Goal: Task Accomplishment & Management: Use online tool/utility

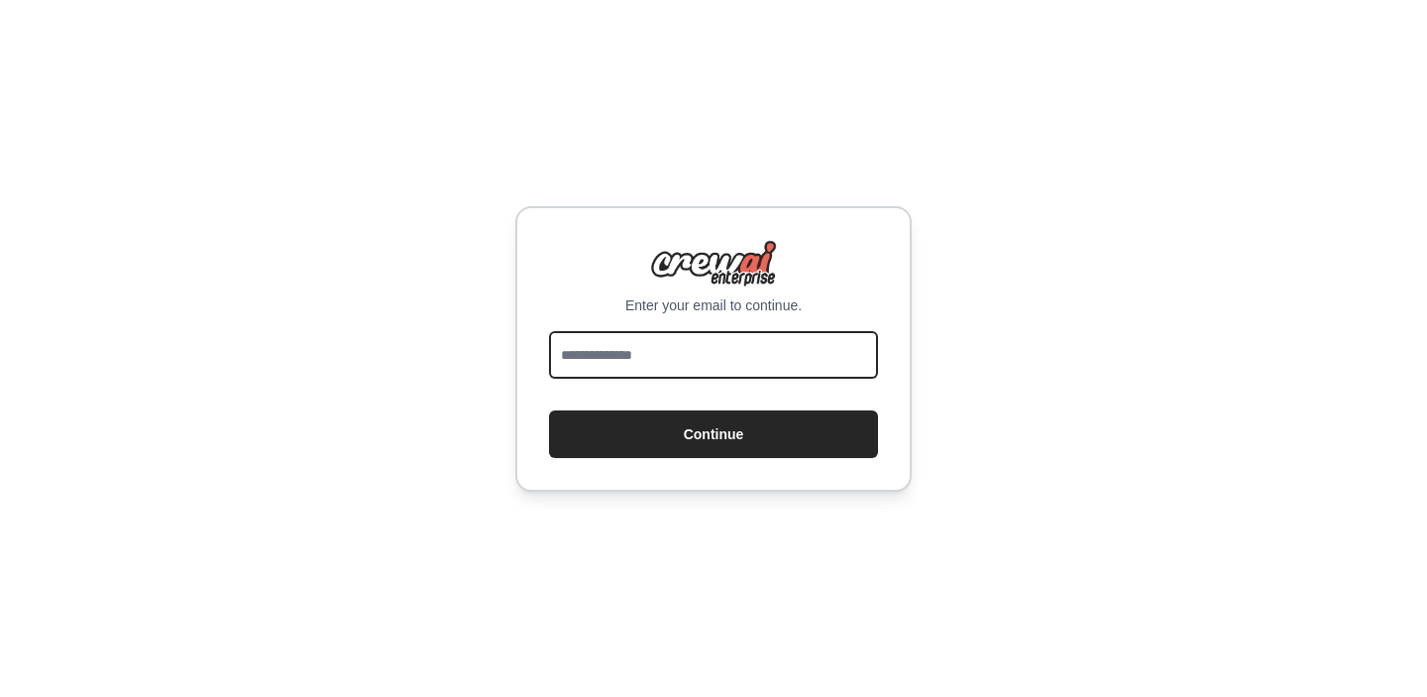
click at [685, 362] on input "email" at bounding box center [713, 355] width 329 height 48
type input "**********"
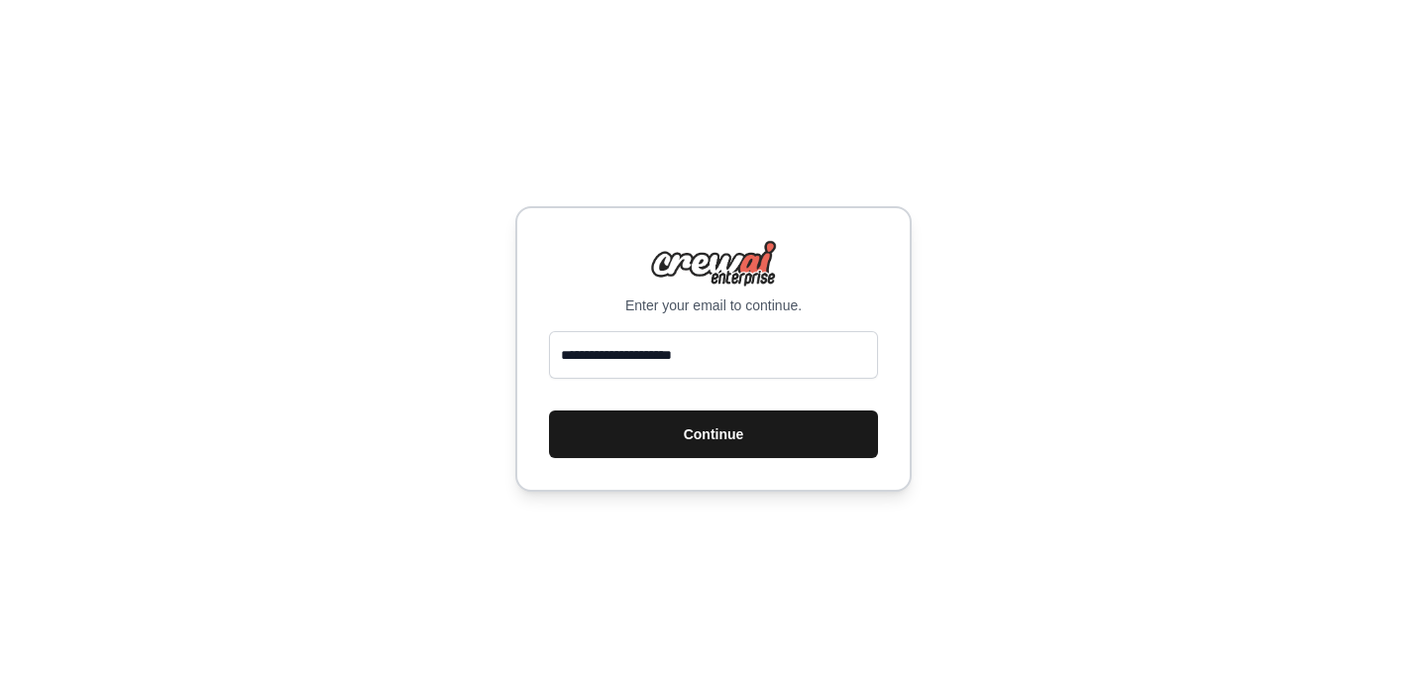
click at [707, 448] on button "Continue" at bounding box center [713, 434] width 329 height 48
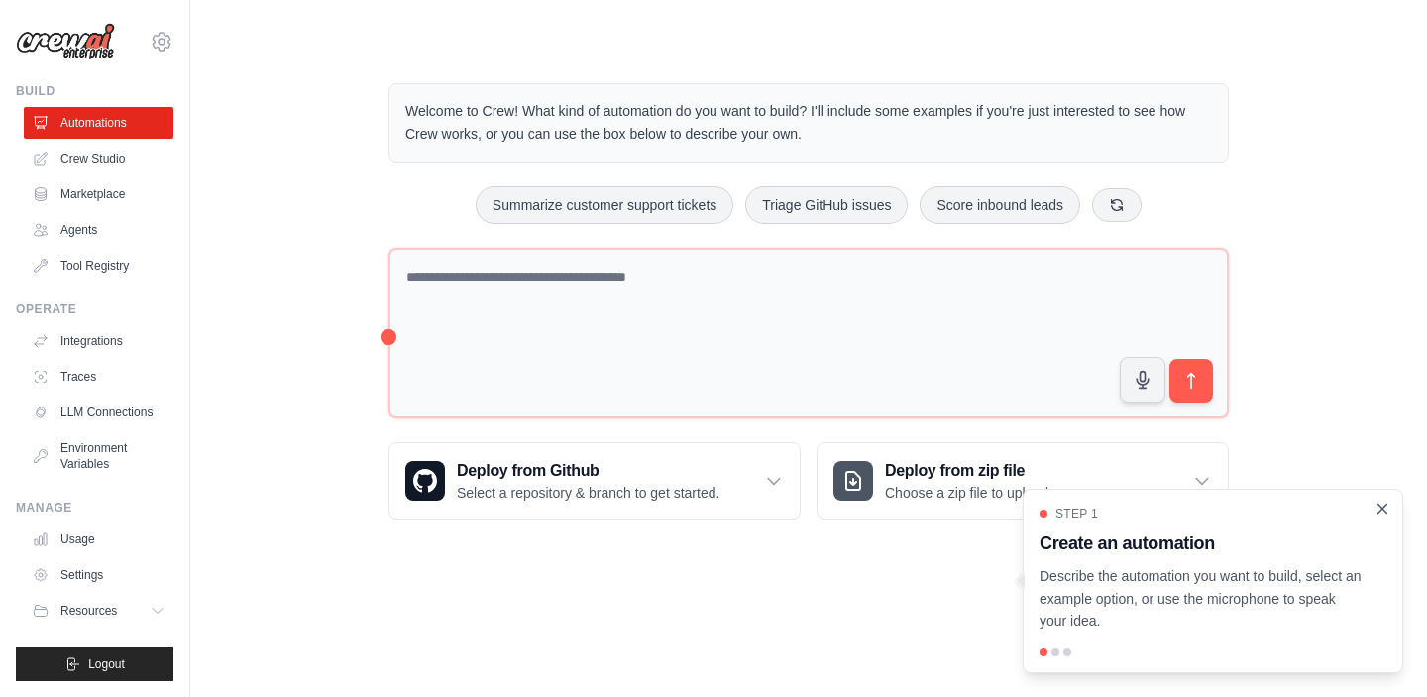
click at [1377, 516] on icon "Close walkthrough" at bounding box center [1382, 508] width 18 height 18
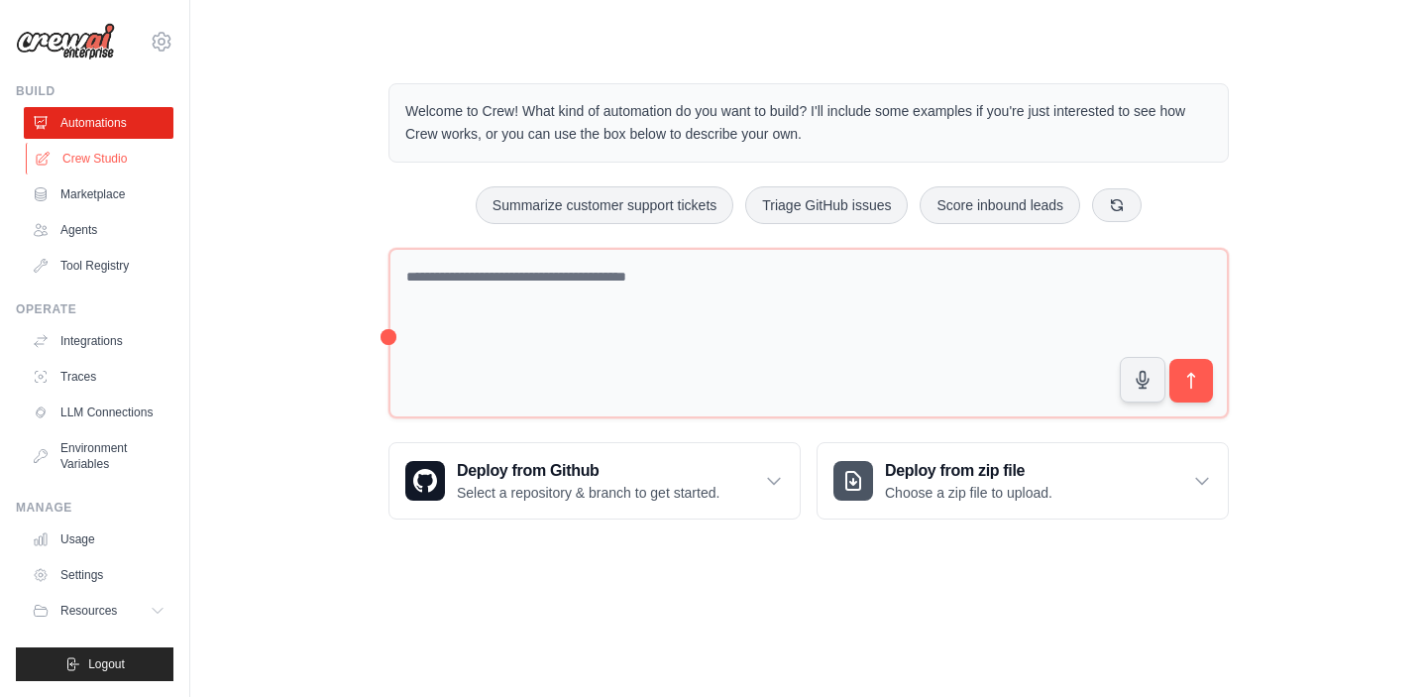
click at [77, 160] on link "Crew Studio" at bounding box center [101, 159] width 150 height 32
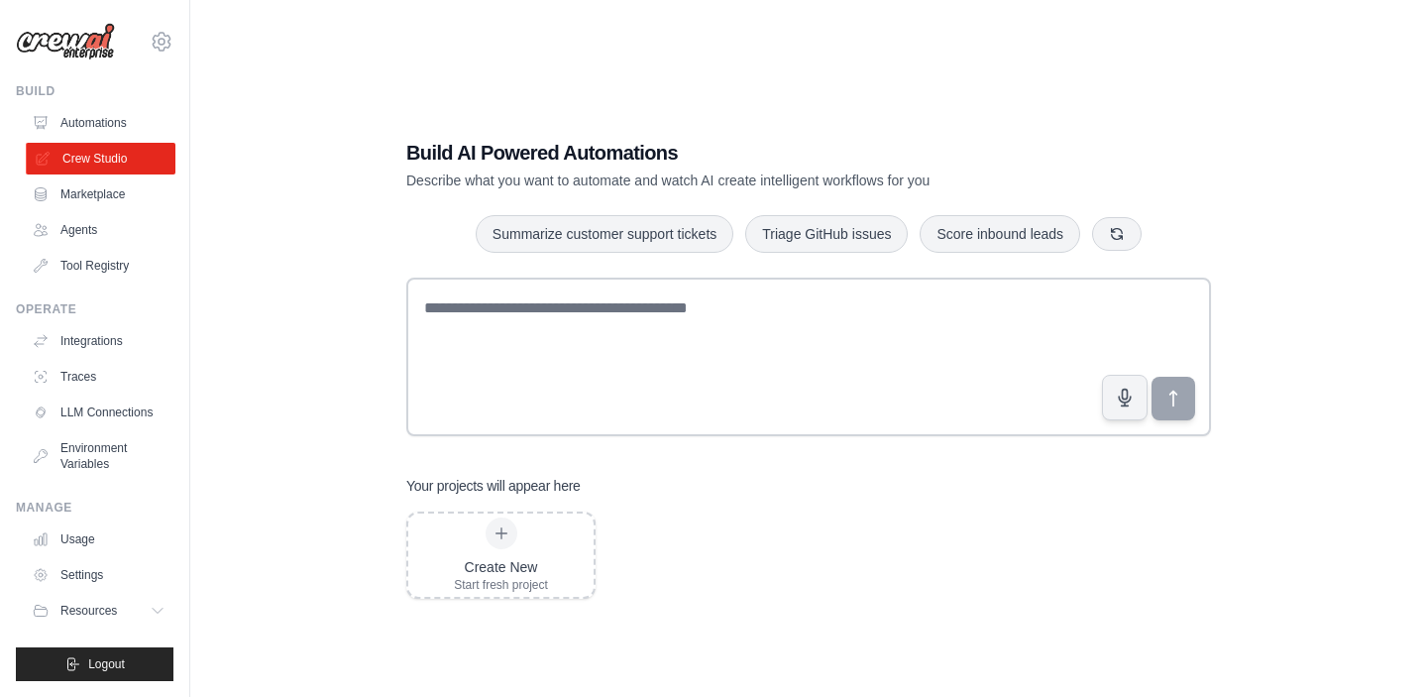
click at [125, 161] on link "Crew Studio" at bounding box center [101, 159] width 150 height 32
click at [85, 112] on link "Automations" at bounding box center [101, 123] width 150 height 32
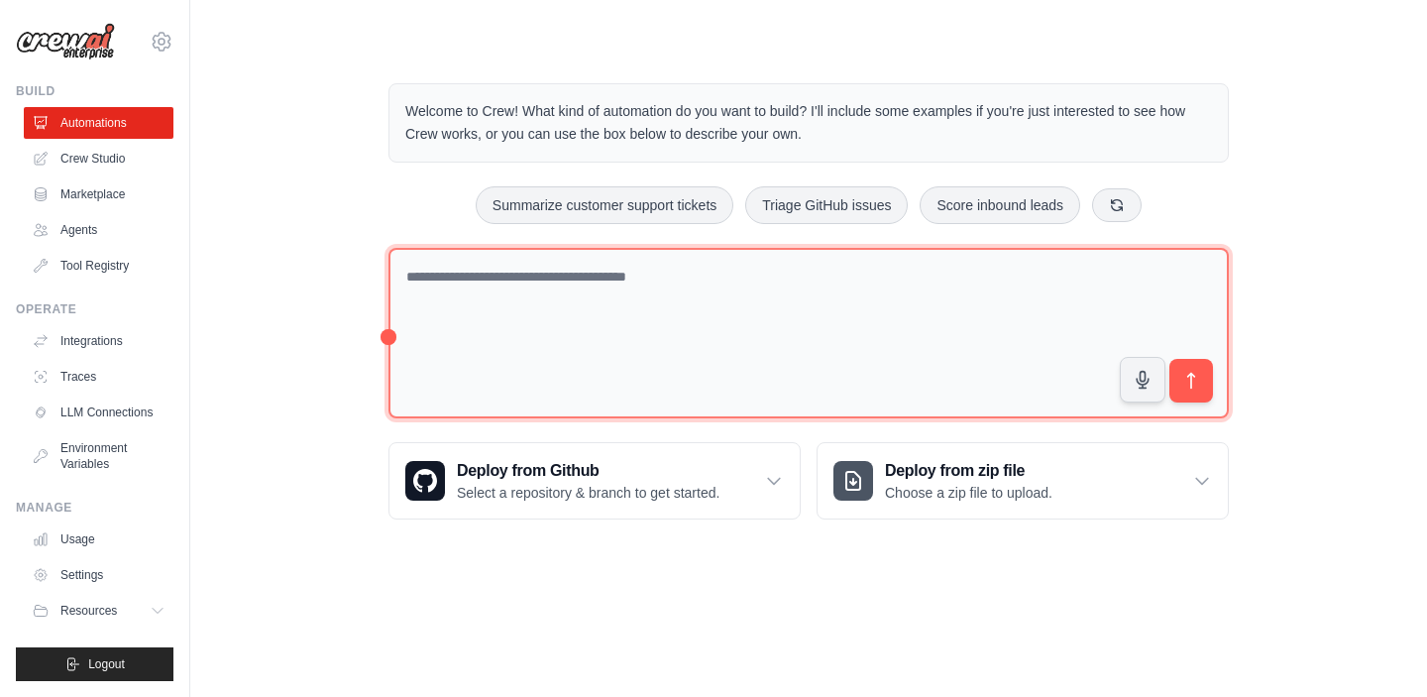
click at [472, 300] on textarea at bounding box center [808, 333] width 840 height 171
click at [645, 315] on textarea at bounding box center [808, 333] width 840 height 171
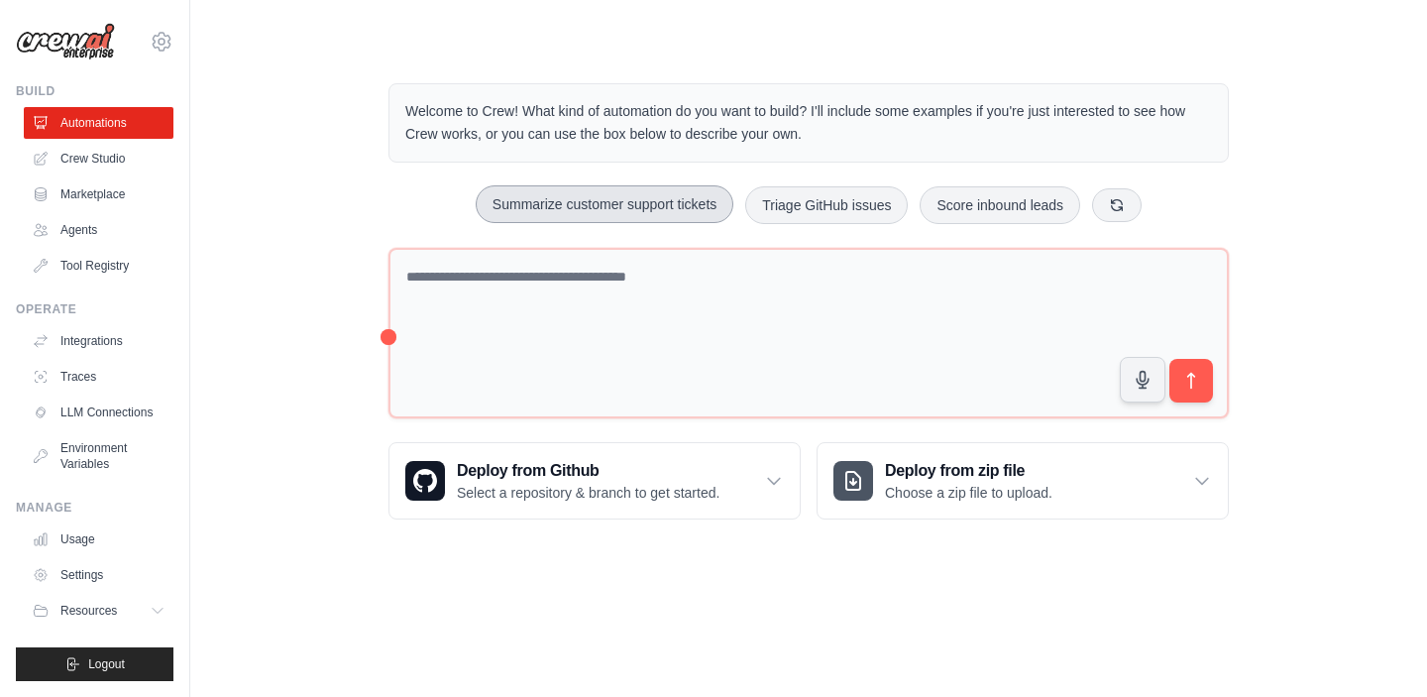
click at [651, 205] on button "Summarize customer support tickets" at bounding box center [605, 204] width 258 height 38
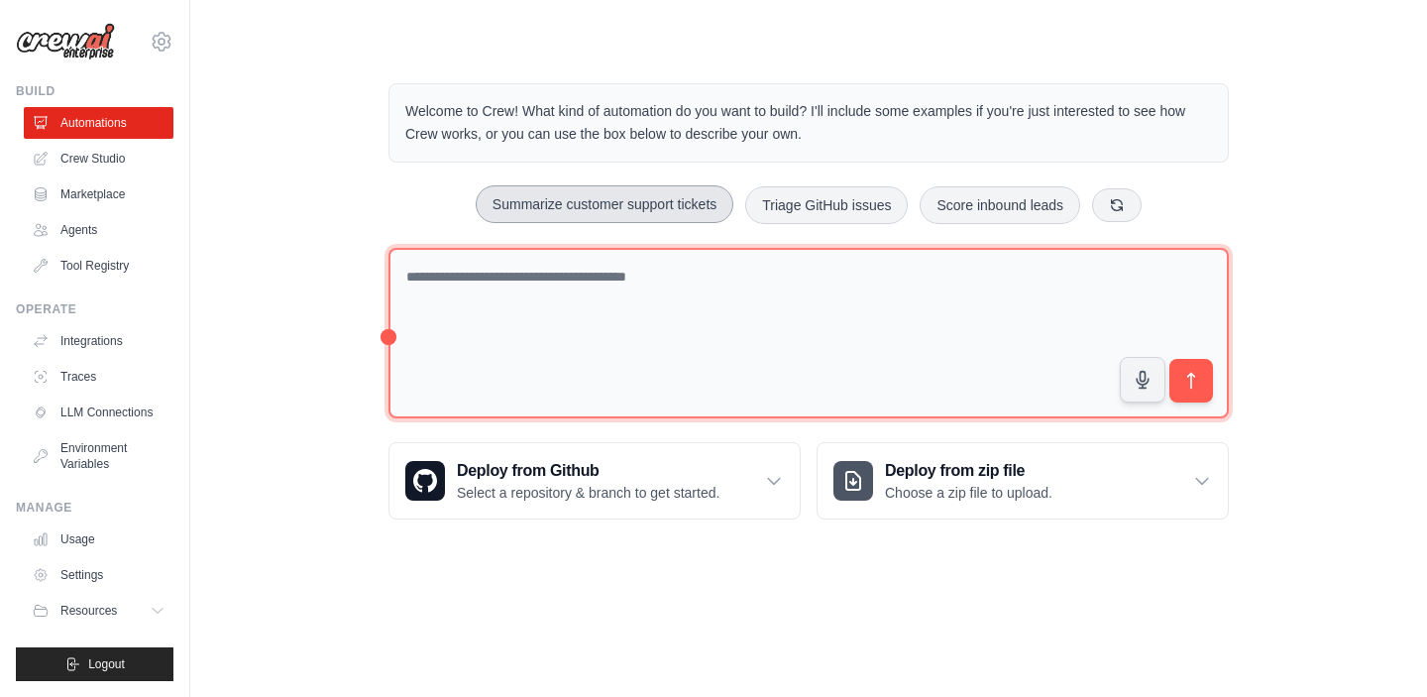
type textarea "**********"
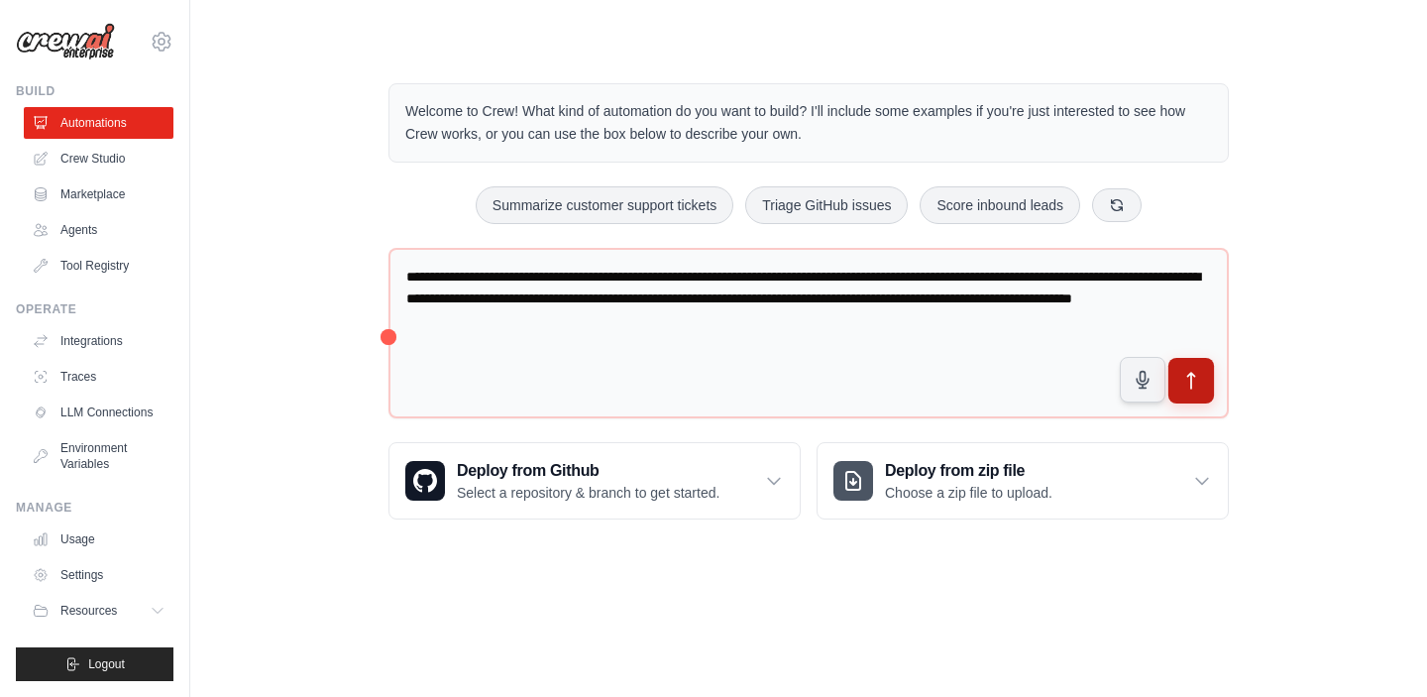
click at [1183, 379] on icon "submit" at bounding box center [1191, 381] width 21 height 21
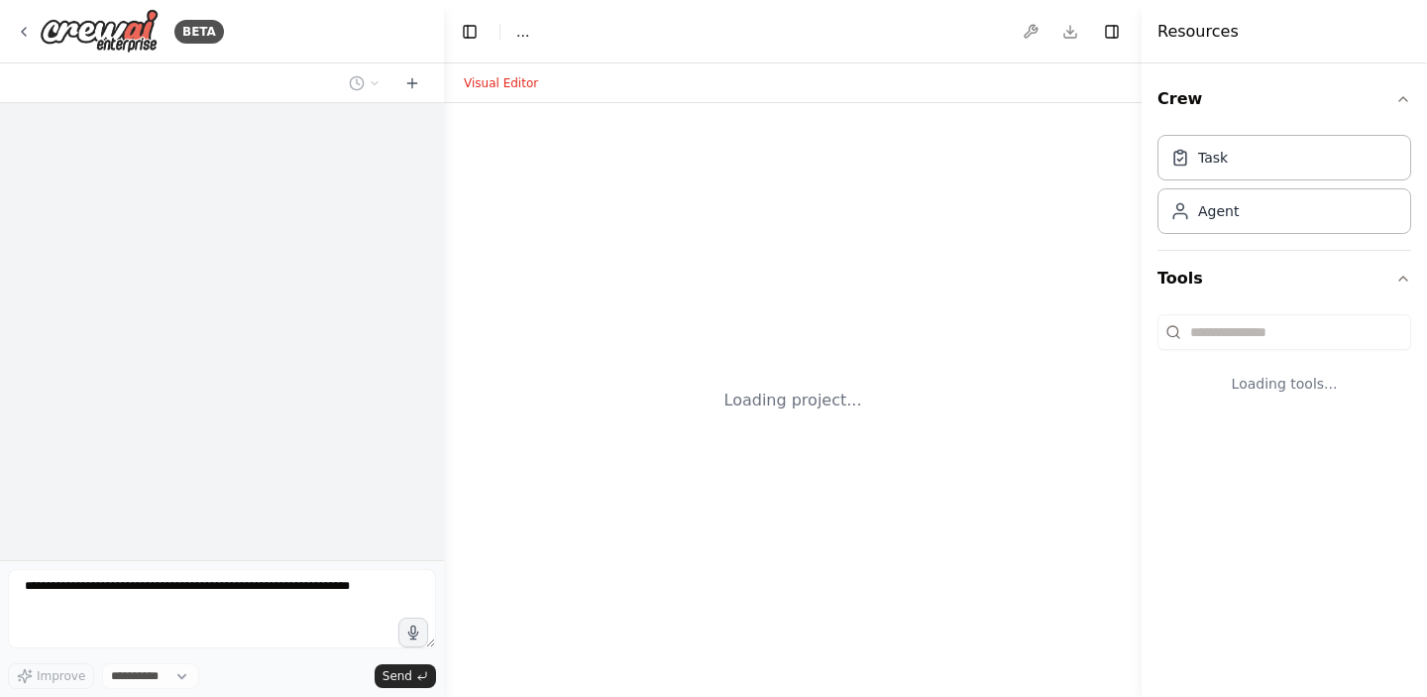
select select "****"
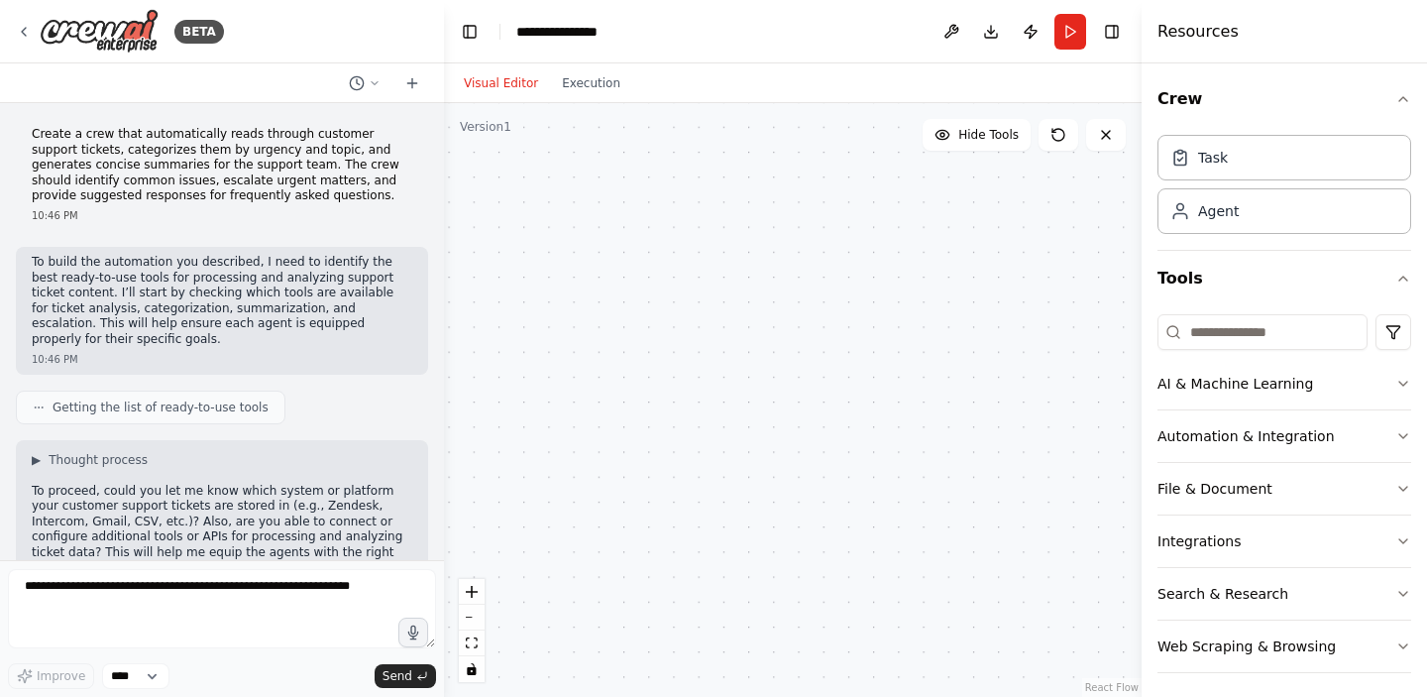
scroll to position [57, 0]
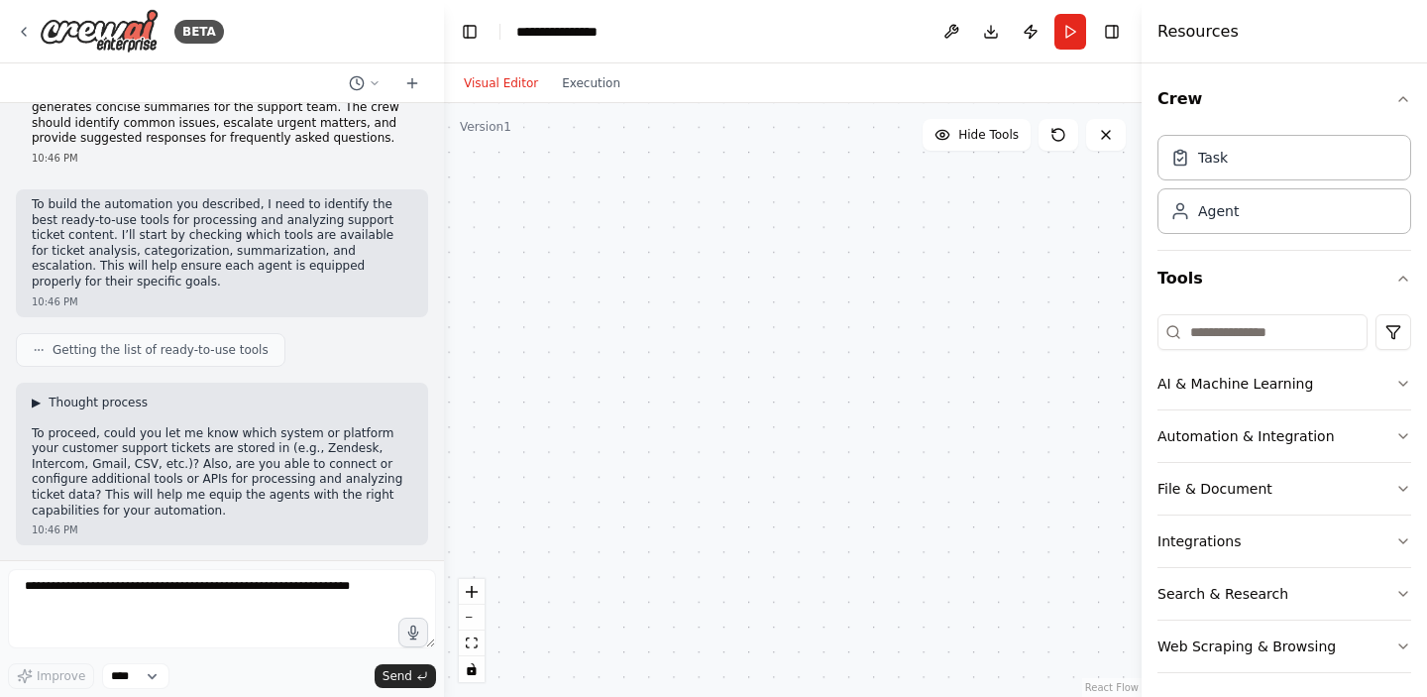
click at [39, 398] on span "▶" at bounding box center [36, 402] width 9 height 16
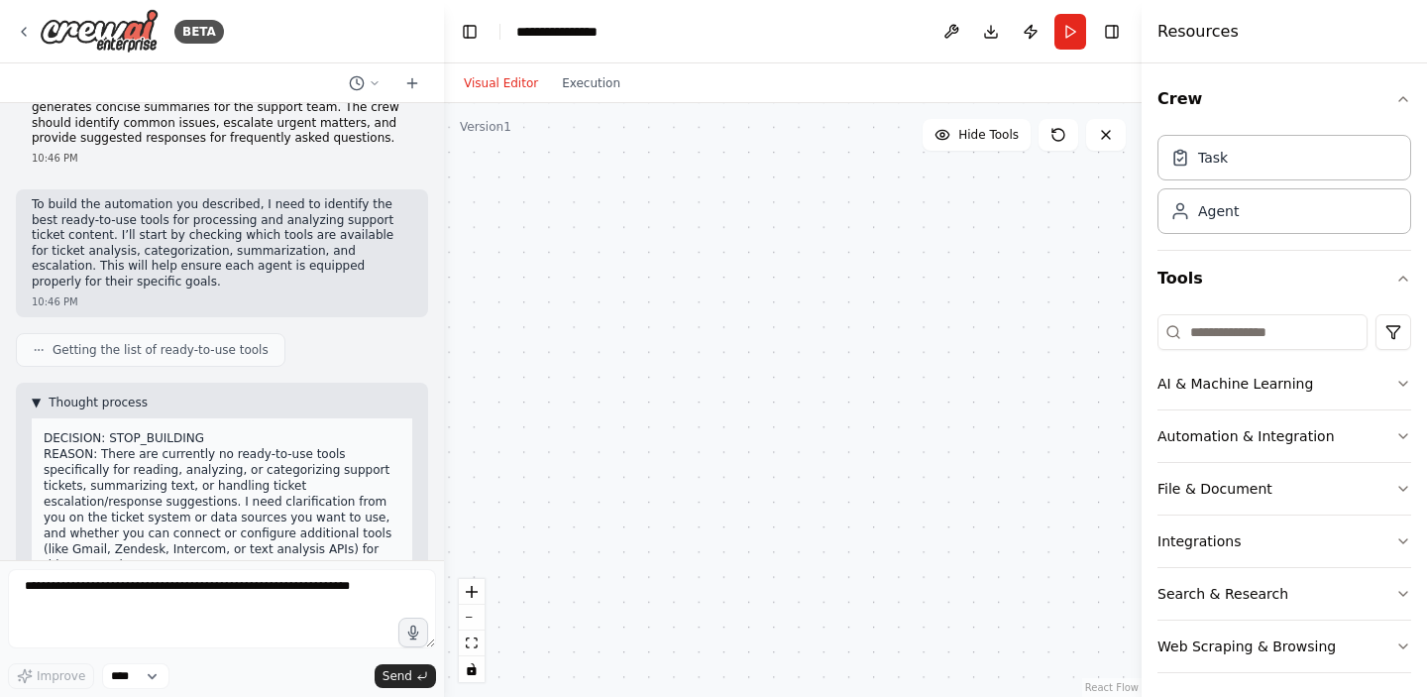
click at [39, 398] on span "▼" at bounding box center [36, 402] width 9 height 16
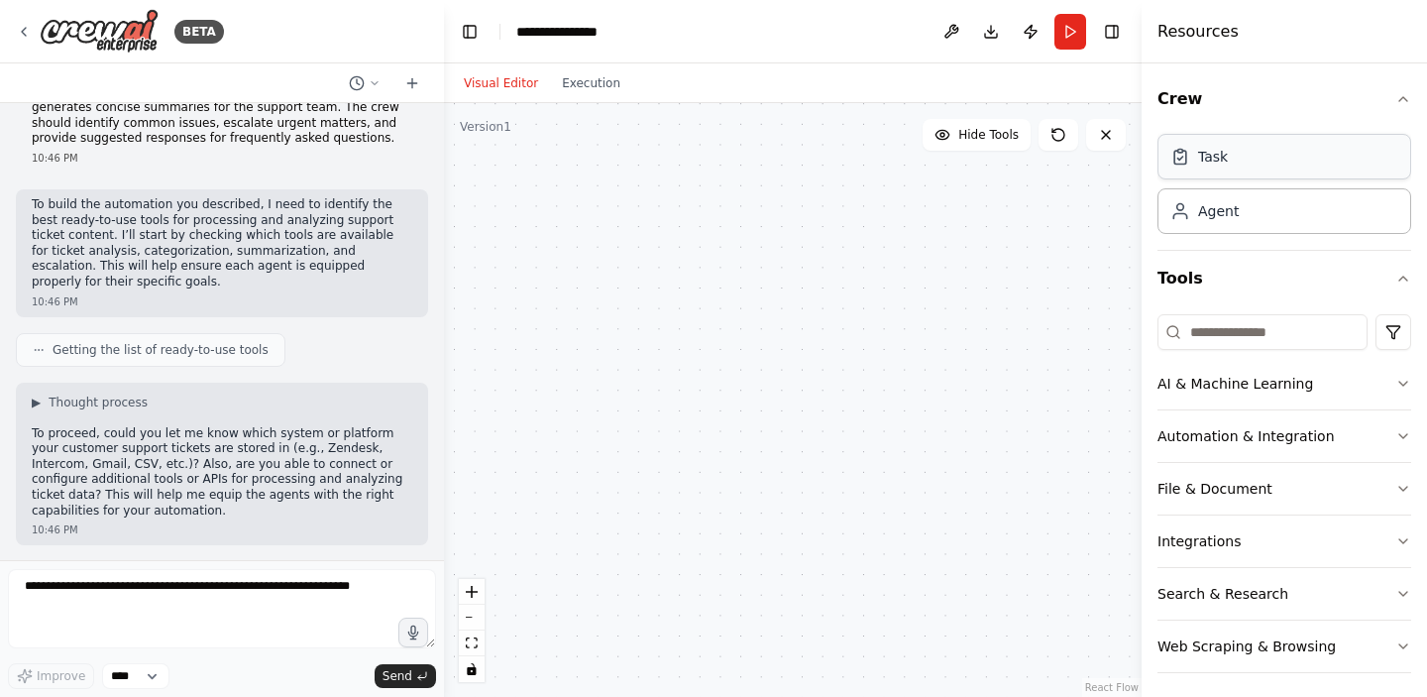
click at [1224, 151] on div "Task" at bounding box center [1213, 157] width 30 height 20
click at [1215, 159] on div "Task" at bounding box center [1213, 157] width 30 height 20
click at [1204, 210] on div "Agent" at bounding box center [1218, 210] width 41 height 20
click at [1115, 139] on button at bounding box center [1106, 135] width 40 height 32
click at [1068, 32] on button "Run" at bounding box center [1070, 32] width 32 height 36
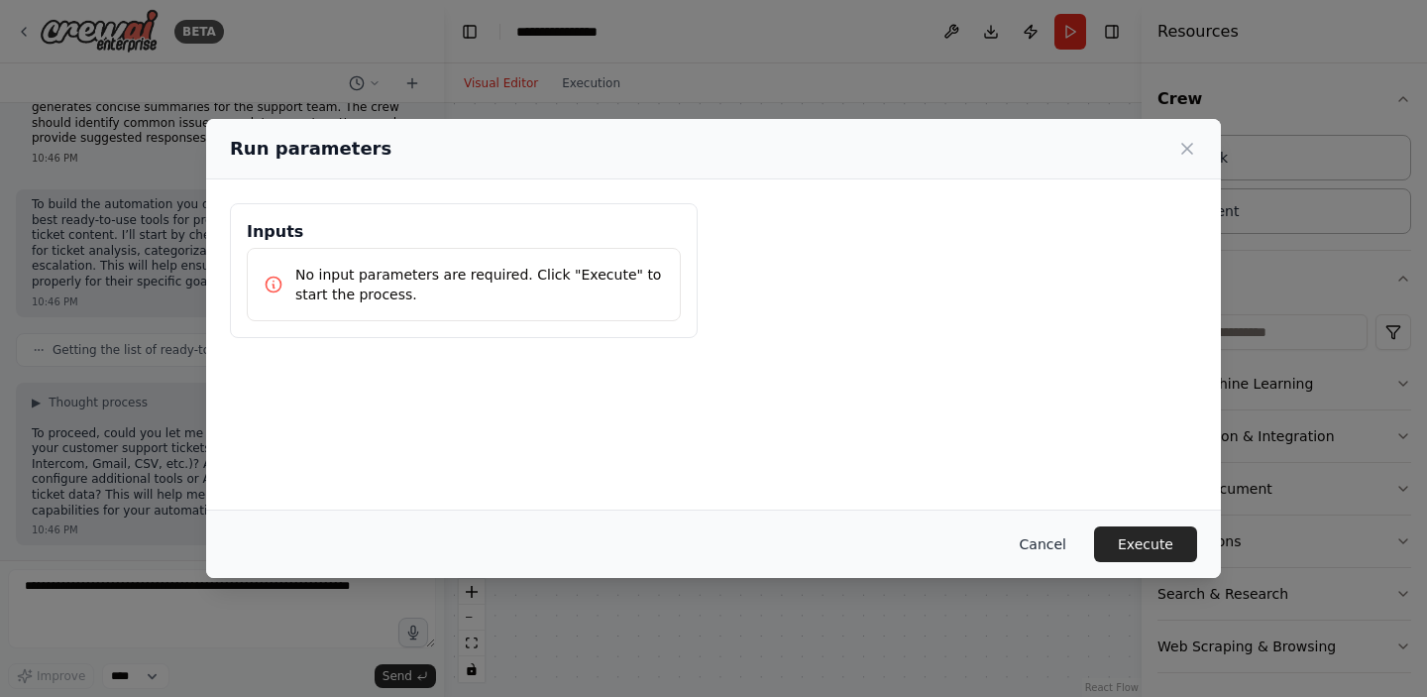
click at [1064, 543] on button "Cancel" at bounding box center [1043, 544] width 78 height 36
